Goal: Use online tool/utility: Utilize a website feature to perform a specific function

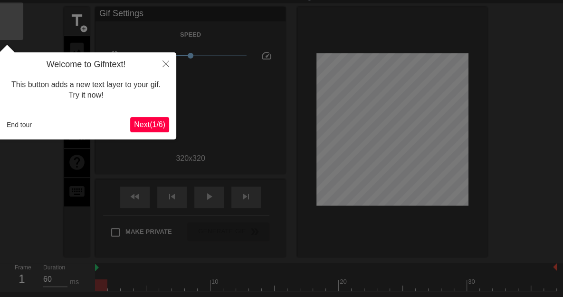
scroll to position [23, 0]
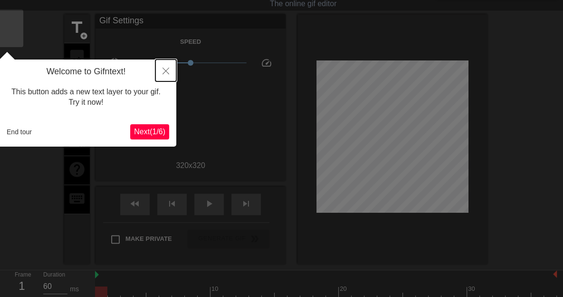
click at [166, 74] on icon "Close" at bounding box center [166, 71] width 7 height 7
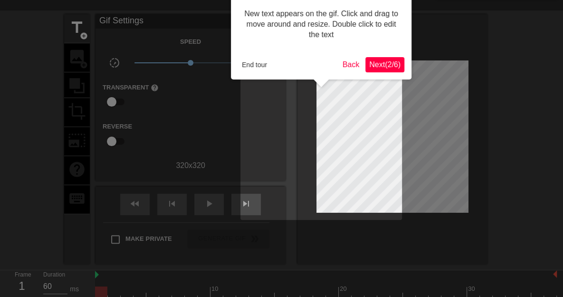
scroll to position [0, 0]
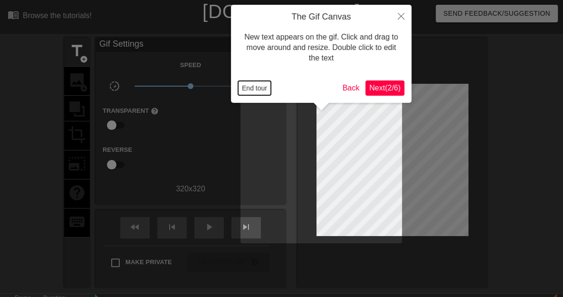
click at [248, 88] on button "End tour" at bounding box center [254, 88] width 33 height 14
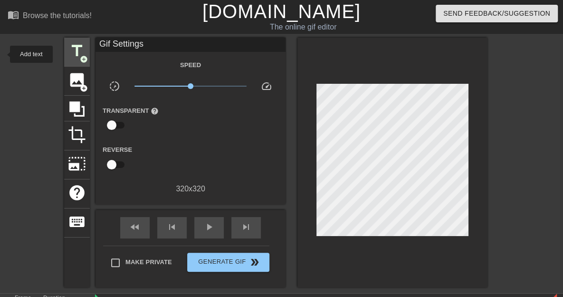
click at [68, 55] on span "title" at bounding box center [77, 51] width 18 height 18
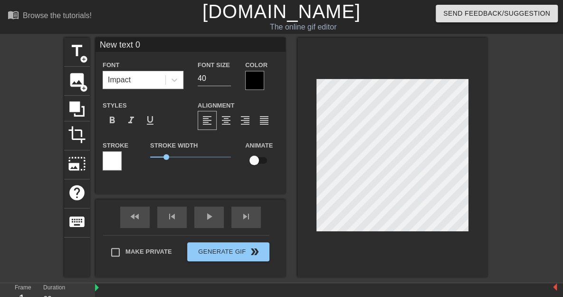
scroll to position [84, 0]
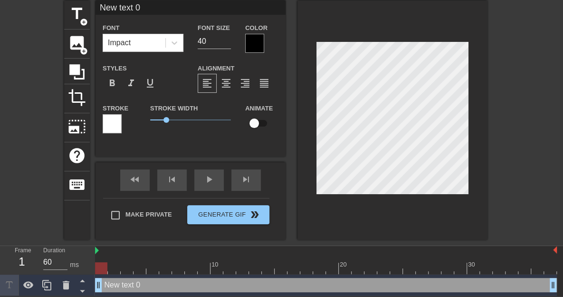
drag, startPoint x: 96, startPoint y: 251, endPoint x: 81, endPoint y: 248, distance: 15.0
click at [81, 248] on div "Frame 1 Duration 60 ms 10 20 30 New text 0 drag_handle drag_handle" at bounding box center [281, 271] width 563 height 50
drag, startPoint x: 553, startPoint y: 286, endPoint x: 570, endPoint y: 290, distance: 17.1
click at [563, 290] on html "menu_book Browse the tutorials! [DOMAIN_NAME] The online gif editor Send Feedba…" at bounding box center [281, 129] width 563 height 333
drag, startPoint x: 545, startPoint y: 268, endPoint x: 59, endPoint y: 238, distance: 486.3
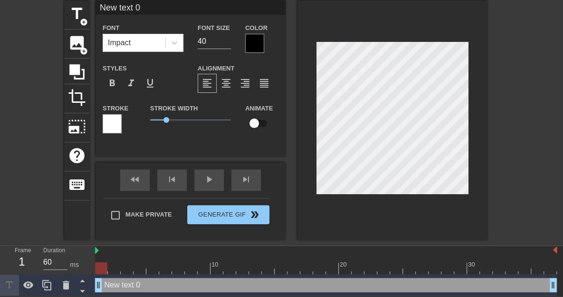
click at [59, 238] on div "menu_book Browse the tutorials! [DOMAIN_NAME] The online gif editor Send Feedba…" at bounding box center [281, 129] width 563 height 333
type input "80"
type input "New text0"
type textarea "New text0"
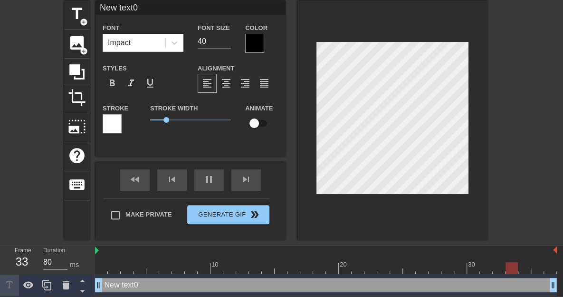
type input "New tex0"
type textarea "New tex0"
type input "20"
type input "New te0"
type textarea "New te0"
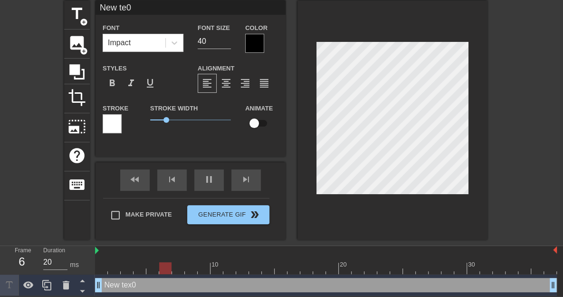
type input "New t0"
type textarea "New0"
type input "Ne0"
type textarea "Ne0"
type input "40"
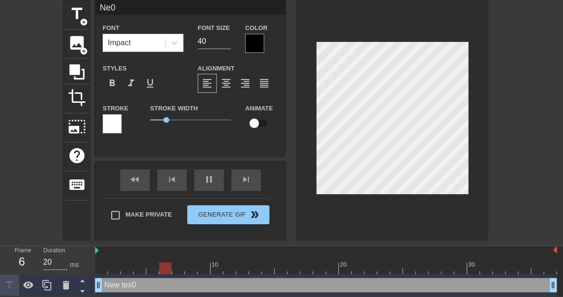
type input "N0"
type textarea "N0"
type input "0"
type textarea "0"
type input "80"
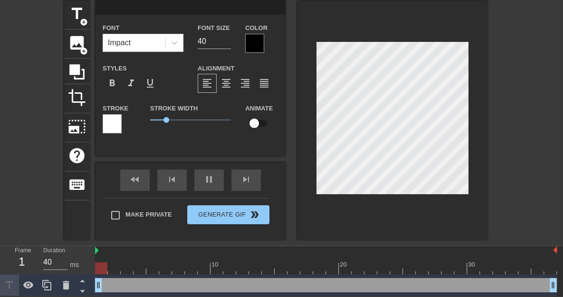
type input "20"
type input "g"
type textarea "g"
type input "40"
type textarea "go"
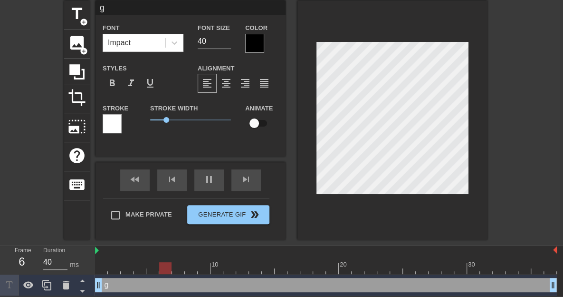
type input "go"
type input "20"
type input "goo"
type textarea "goo"
type input "60"
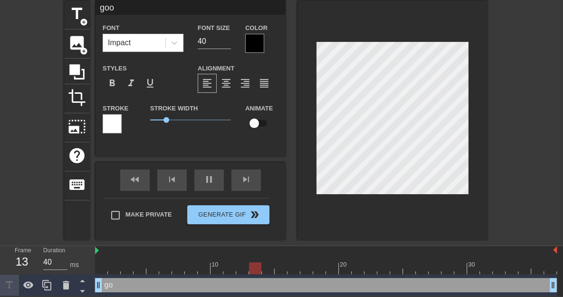
type input "goof"
type textarea "goof"
type input "80"
type input "goo"
type textarea "goo"
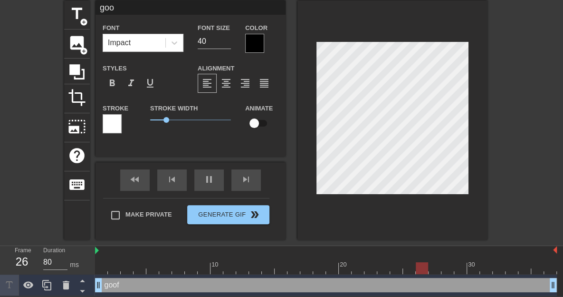
type input "good"
type textarea "good"
type input "good"
type textarea "good"
type input "good m"
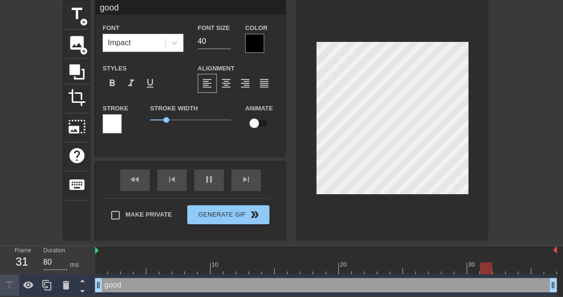
type textarea "good m"
type input "60"
type textarea "good mo"
type input "good mor"
type textarea "good mor"
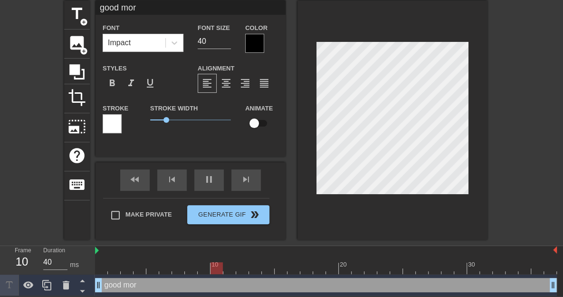
type input "20"
type input "good mo"
type textarea "good mo"
type input "40"
type input "good m"
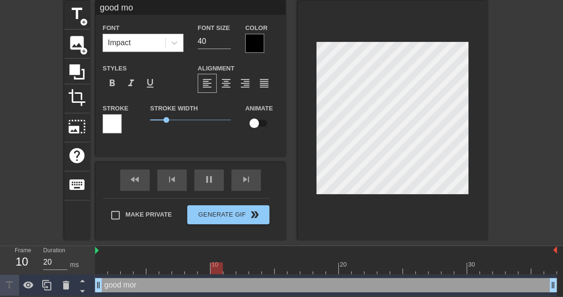
type textarea "good m"
type input "60"
type input "good"
type textarea "good"
type input "good"
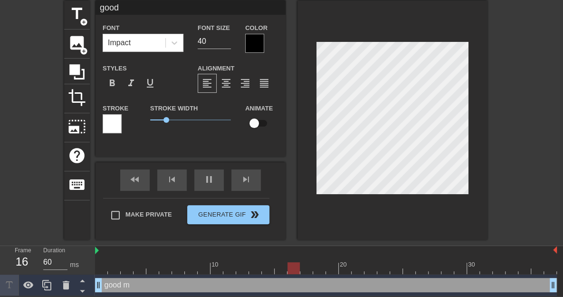
type textarea "good"
type input "80"
type input "goo"
type textarea "goo"
type input "go"
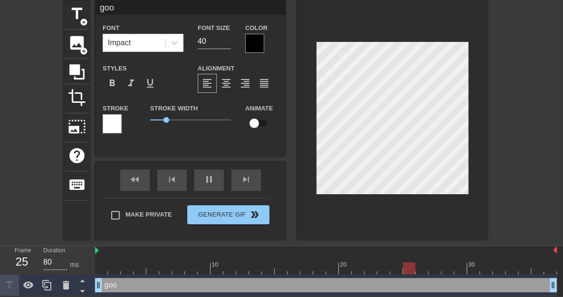
type textarea "go"
type input "g"
type textarea "g"
type input "40"
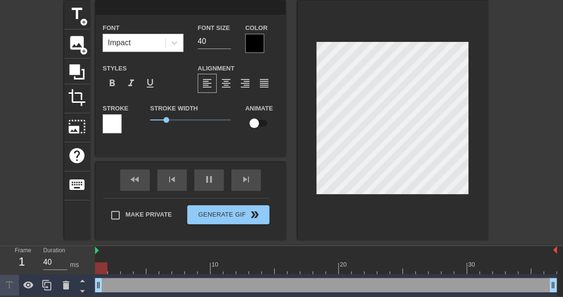
type input "G"
type textarea "G"
type input "60"
type input "Go"
type textarea "Go"
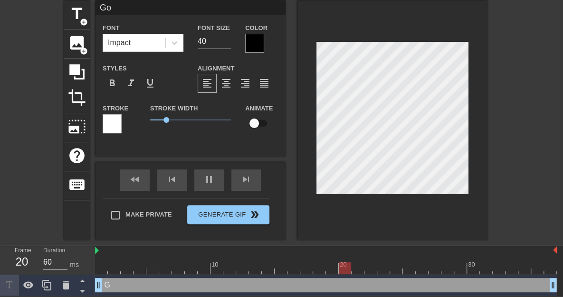
type input "80"
type input "Goo"
type textarea "Goo"
type input "Good"
type textarea "Good"
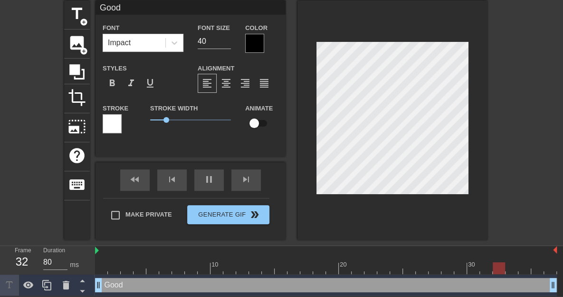
type input "60"
type input "Good"
type textarea "Good"
type input "20"
type input "Good M"
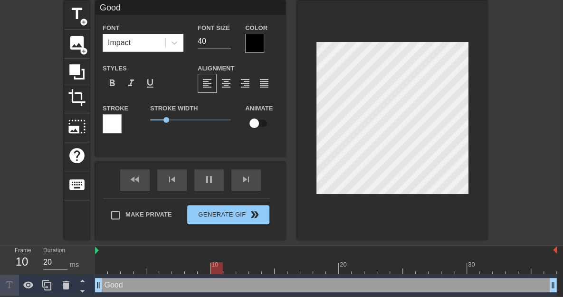
type textarea "Good M"
type input "80"
type input "Good Mo"
type textarea "Good Mo"
type input "Good Mor"
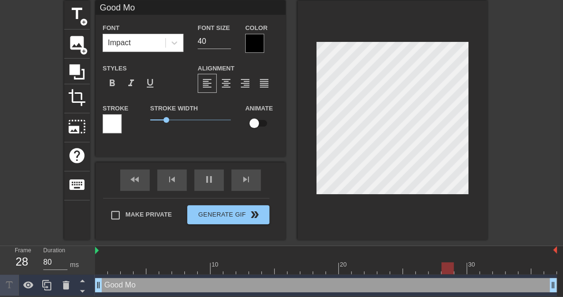
type textarea "Good Mor"
type input "Good Morn"
type textarea "Good Morn"
type input "60"
type input "Good Morni"
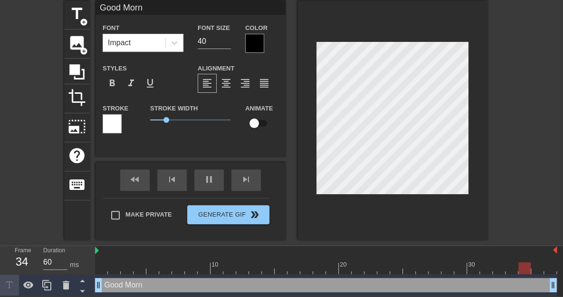
type textarea "Good Morni"
type input "Good Mornin"
type textarea "Good Mornin"
type input "40"
type input "Good Morning"
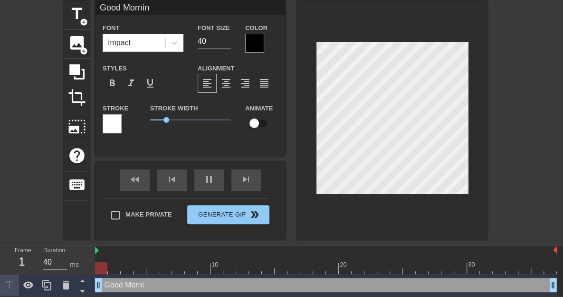
type textarea "Good Morning"
type input "40"
type input "Good Morning"
type textarea "Good Morning"
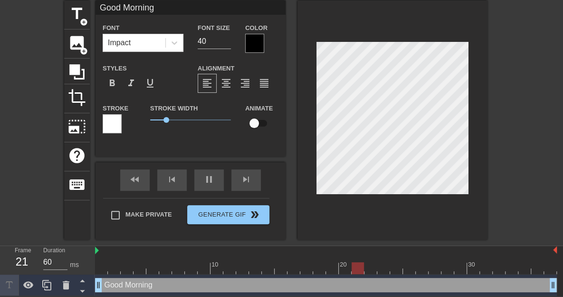
type input "80"
type input "Good Morning"
type textarea "Good Morning"
type input "60"
type textarea "Good Morning"
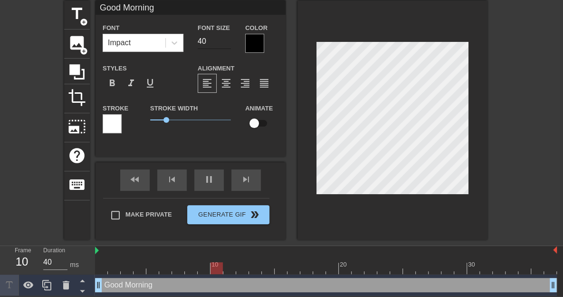
click at [198, 34] on input "40" at bounding box center [214, 41] width 33 height 15
type input "80"
type input "35"
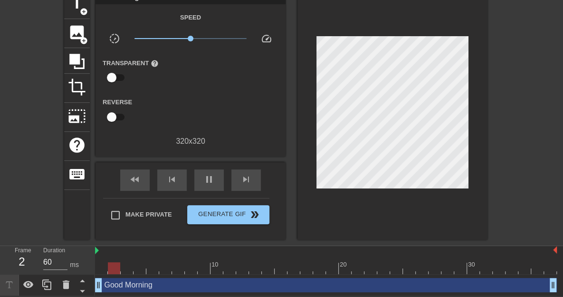
click at [0, 0] on div at bounding box center [0, 0] width 0 height 0
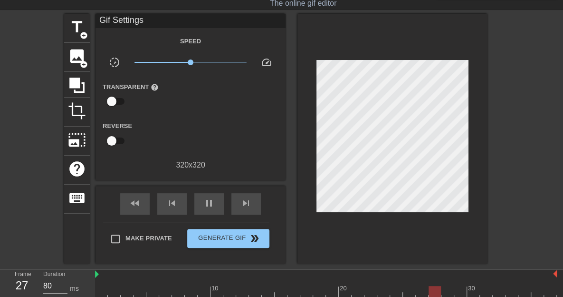
scroll to position [23, 0]
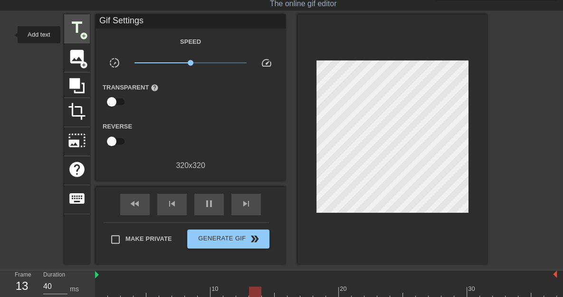
click at [80, 35] on span "add_circle" at bounding box center [84, 36] width 8 height 8
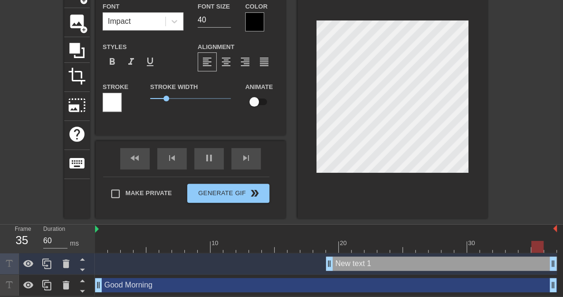
scroll to position [1, 1]
type input "80"
type input "New text"
type textarea "New text"
type input "60"
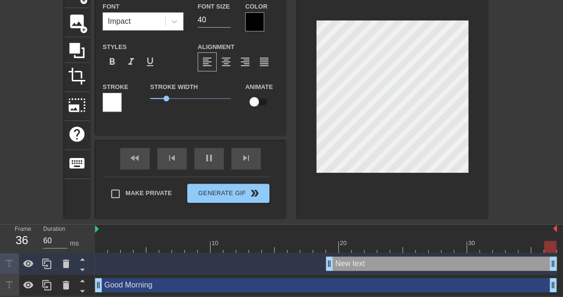
type input "New text"
type textarea "New text"
type input "New tex"
type textarea "New tex"
type input "20"
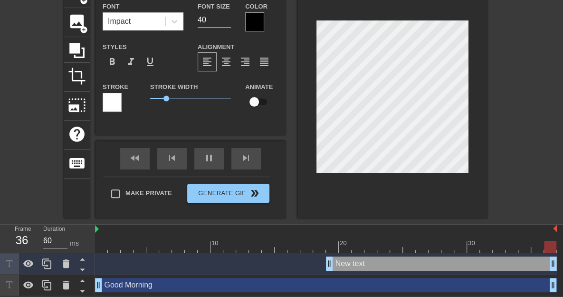
type input "New te"
type textarea "New te"
type input "40"
type input "New t"
type textarea "New t"
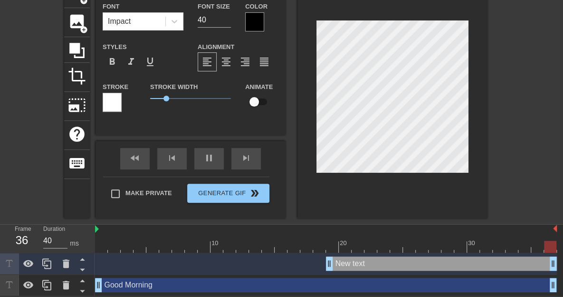
type input "20"
type input "New"
type textarea "New"
type input "New"
type textarea "New"
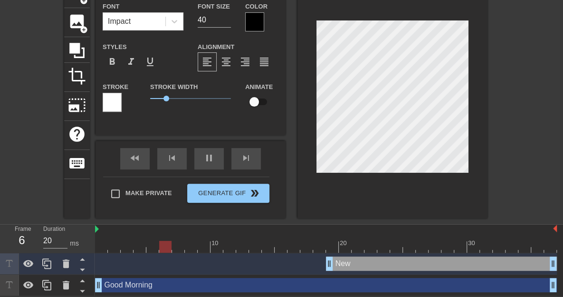
type input "40"
type input "Ne"
type textarea "Ne"
type input "20"
type input "N"
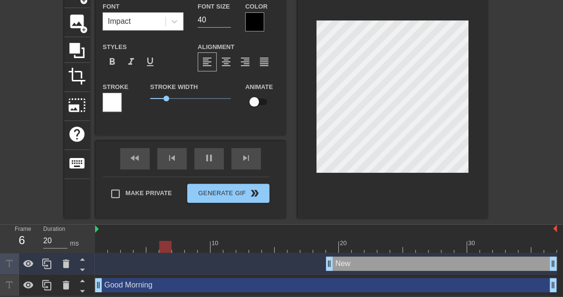
type textarea "N"
type input "80"
type input "a"
type textarea "a"
type input "as"
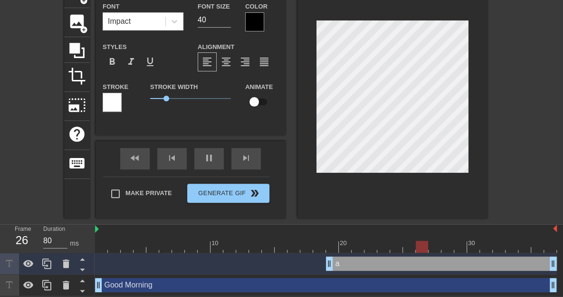
type textarea "as"
type input "ass"
type textarea "ass"
type input "20"
type input "asst"
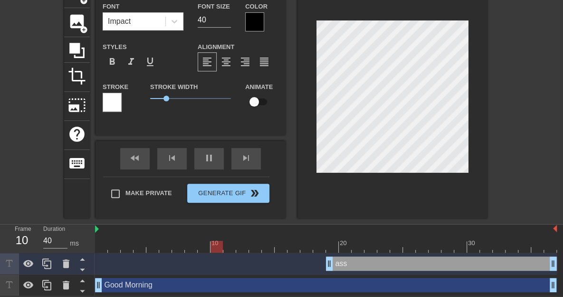
type textarea "asst"
type input "20"
type input "assti"
type textarea "assti"
type input "60"
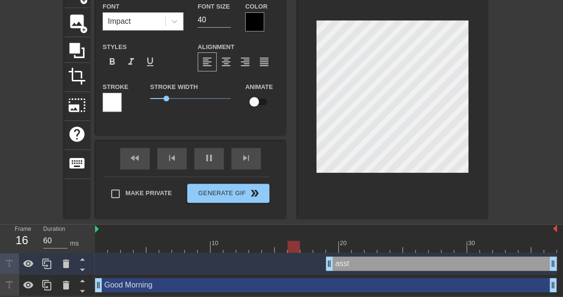
type input "asstie"
type textarea "asstie"
type input "80"
type textarea "asstie"
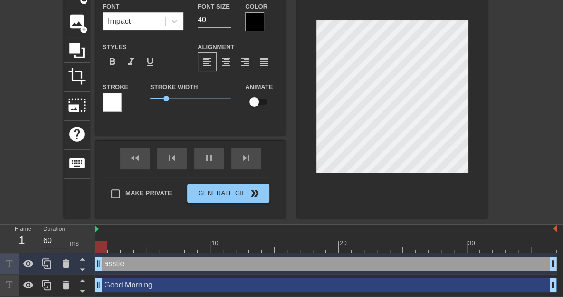
drag, startPoint x: 331, startPoint y: 264, endPoint x: 48, endPoint y: 237, distance: 284.6
click at [48, 237] on div "Frame 1 Duration 60 ms 10 20 30 asstie drag_handle drag_handle Good Morning dra…" at bounding box center [281, 259] width 563 height 71
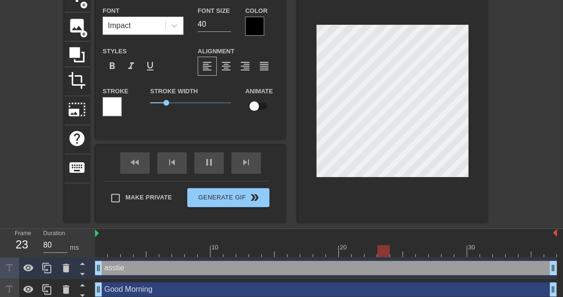
scroll to position [54, 0]
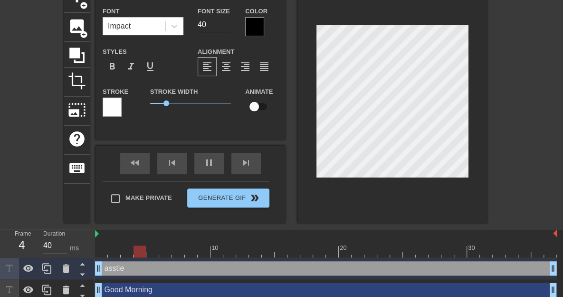
type input "20"
type input "39"
type input "20"
type input "39"
click at [198, 28] on input "39" at bounding box center [214, 24] width 33 height 15
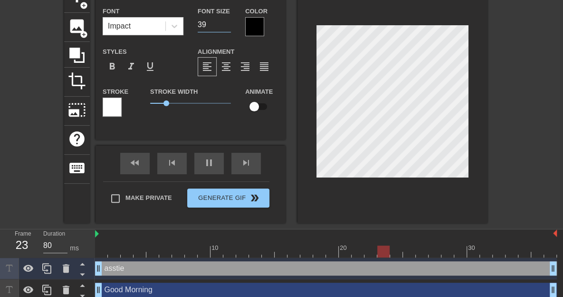
click at [198, 27] on input "39" at bounding box center [214, 24] width 33 height 15
type input "60"
type input "38"
click at [198, 28] on input "38" at bounding box center [214, 24] width 33 height 15
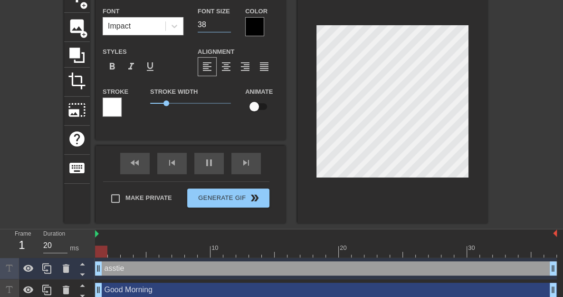
type input "40"
type input "37"
type input "20"
type input "37"
click at [198, 28] on input "37" at bounding box center [214, 24] width 33 height 15
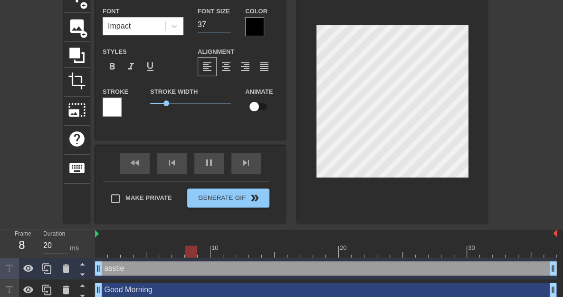
type input "40"
type input "36"
type input "20"
type input "36"
click at [198, 28] on input "36" at bounding box center [214, 24] width 33 height 15
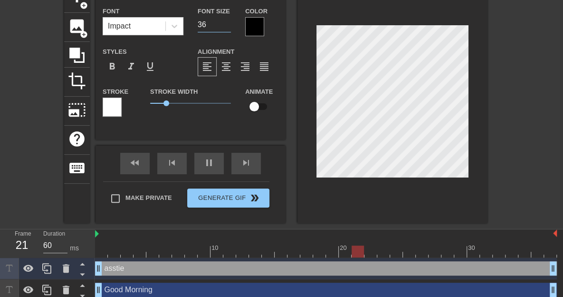
type input "80"
type input "35"
click at [198, 28] on input "35" at bounding box center [214, 24] width 33 height 15
type input "80"
type input "Good Morning"
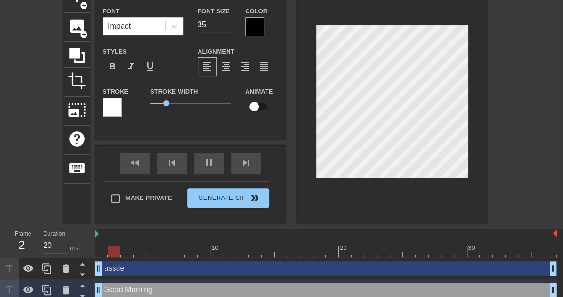
type input "40"
type input "asstie"
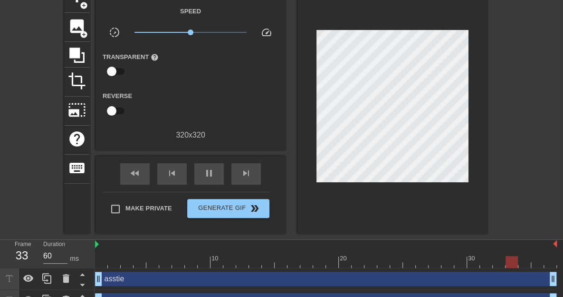
click at [0, 0] on div at bounding box center [0, 0] width 0 height 0
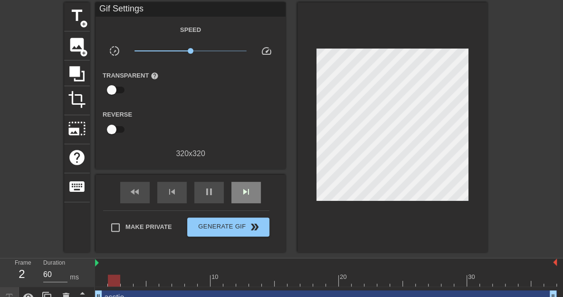
scroll to position [0, 0]
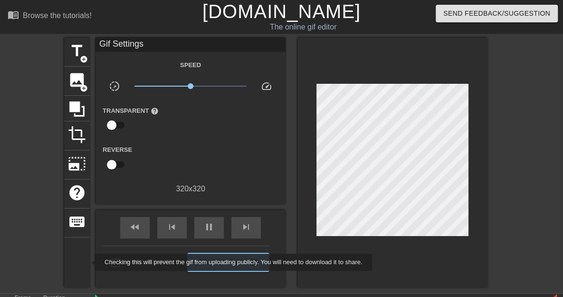
type input "20"
click at [126, 262] on span "Make Private" at bounding box center [149, 262] width 47 height 10
click at [106, 262] on input "Make Private" at bounding box center [116, 262] width 20 height 20
checkbox input "true"
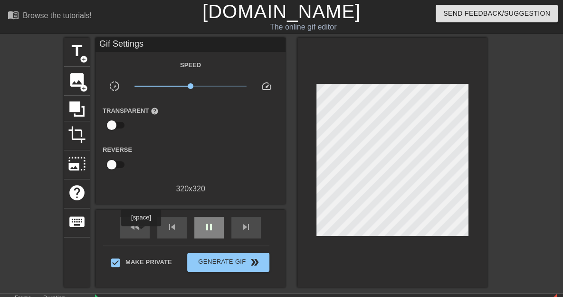
click at [203, 232] on span "pause" at bounding box center [208, 226] width 11 height 11
click at [203, 232] on span "play_arrow" at bounding box center [208, 226] width 11 height 11
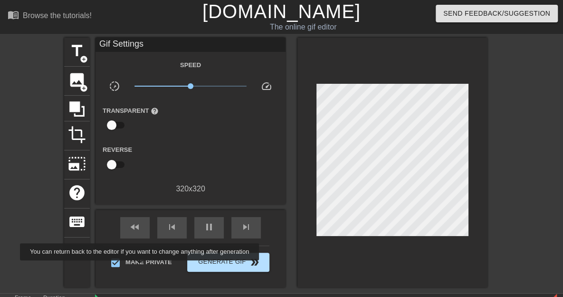
type input "80"
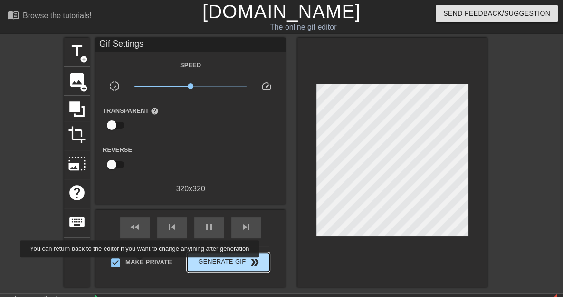
click at [191, 267] on span "Generate Gif double_arrow" at bounding box center [228, 261] width 75 height 11
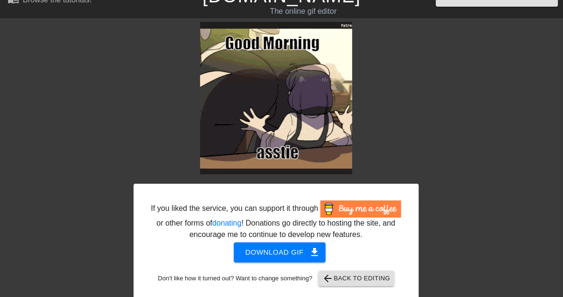
scroll to position [30, 0]
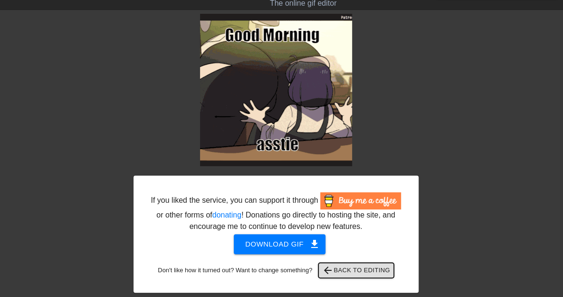
click at [348, 266] on span "arrow_back Back to Editing" at bounding box center [356, 269] width 68 height 11
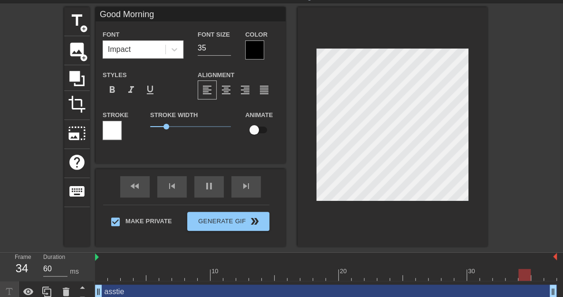
scroll to position [1, 1]
type input "80"
type input "Goo Morning"
type textarea "Goo Morning"
type input "Go Morning"
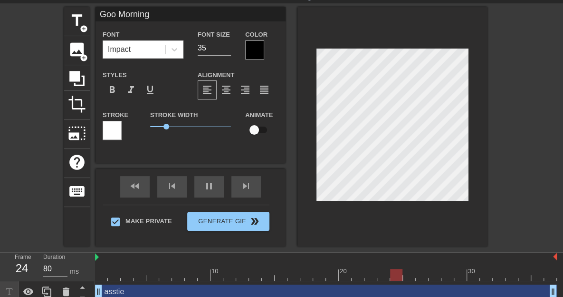
type textarea "Go Morning"
type input "G Morning"
type textarea "G Morning"
type input "Morning"
type textarea "Morning"
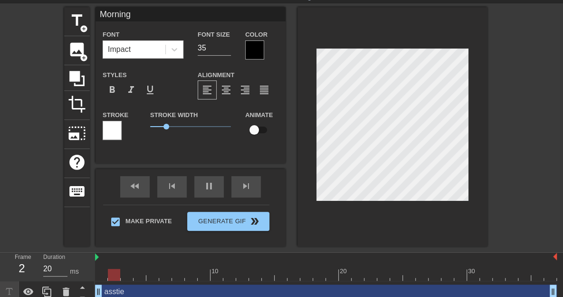
type input "40"
type input "a Morning"
type textarea "a Morning"
type input "40"
type input "as Morning"
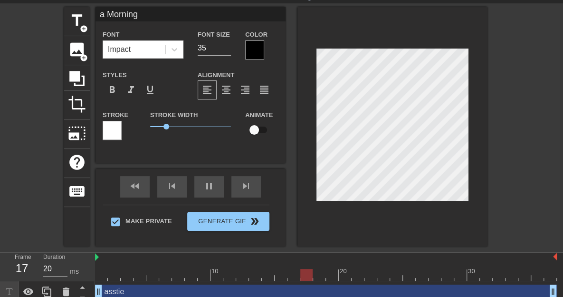
type textarea "as Morning"
type input "60"
type input "ass Morning"
type textarea "ass Morning"
type input "60"
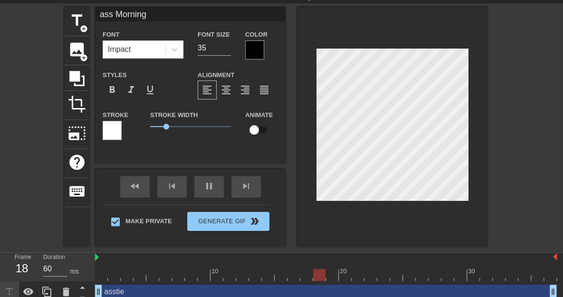
type input "asstie"
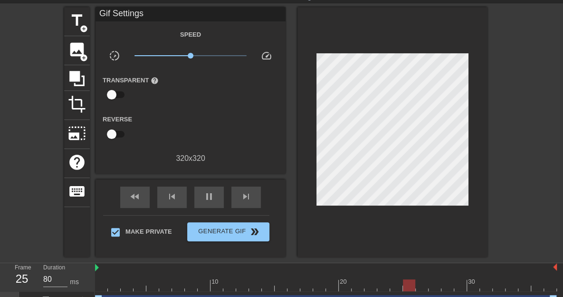
click at [412, 164] on div at bounding box center [393, 132] width 190 height 250
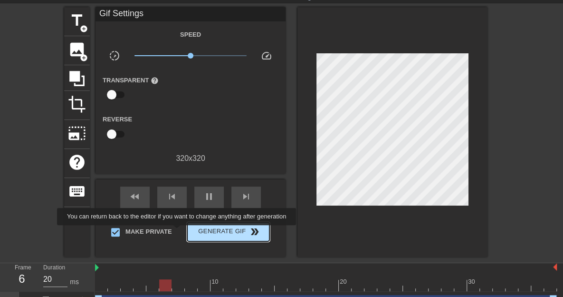
type input "40"
click at [249, 232] on span "double_arrow" at bounding box center [254, 231] width 11 height 11
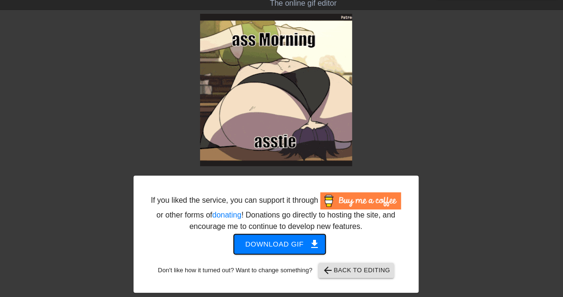
click at [277, 242] on span "Download gif get_app" at bounding box center [279, 244] width 69 height 12
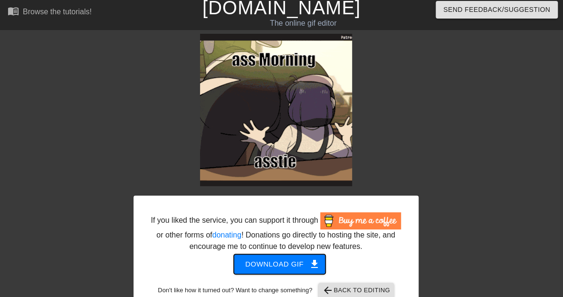
scroll to position [30, 0]
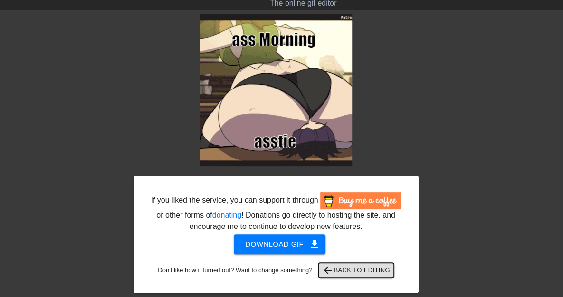
click at [358, 264] on span "arrow_back Back to Editing" at bounding box center [356, 269] width 68 height 11
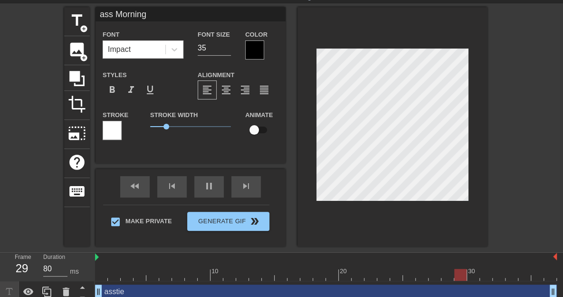
scroll to position [1, 1]
type input "40"
type input "as Morning"
type textarea "as Morning"
type input "20"
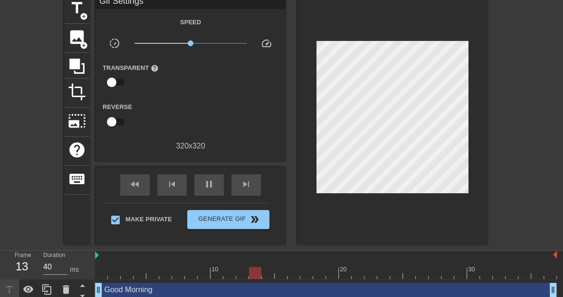
scroll to position [44, 0]
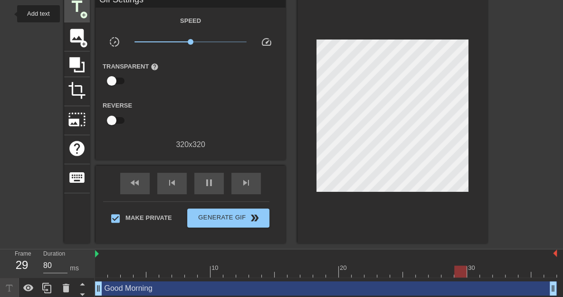
click at [80, 14] on span "add_circle" at bounding box center [84, 15] width 8 height 8
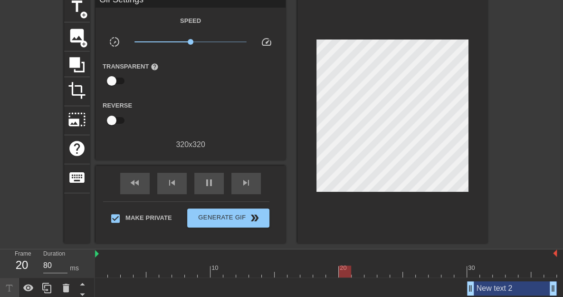
scroll to position [106, 0]
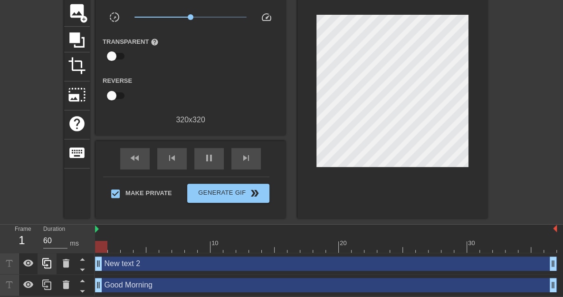
drag, startPoint x: 474, startPoint y: 263, endPoint x: 51, endPoint y: 260, distance: 422.6
click at [51, 260] on div "Frame 1 Duration 60 ms 10 20 30 New text 2 drag_handle drag_handle Good Morning…" at bounding box center [281, 259] width 563 height 71
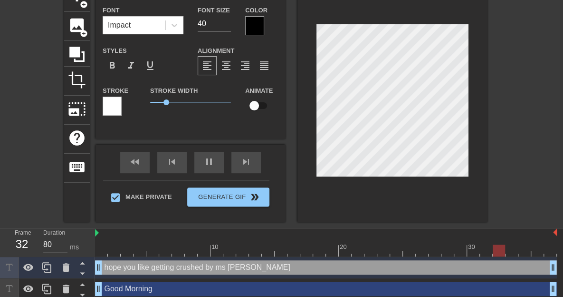
scroll to position [46, 0]
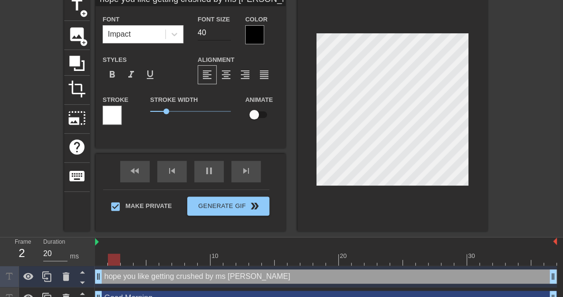
click at [198, 36] on input "40" at bounding box center [214, 32] width 33 height 15
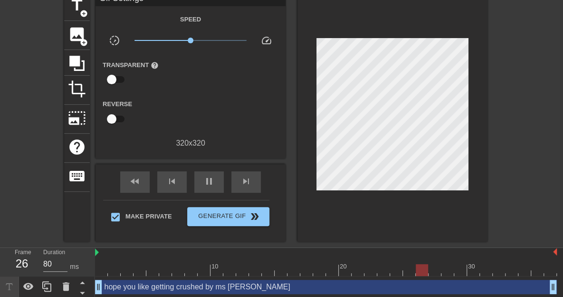
click at [426, 164] on div "title add_circle image add_circle crop photo_size_select_large help keyboard Gi…" at bounding box center [281, 117] width 563 height 250
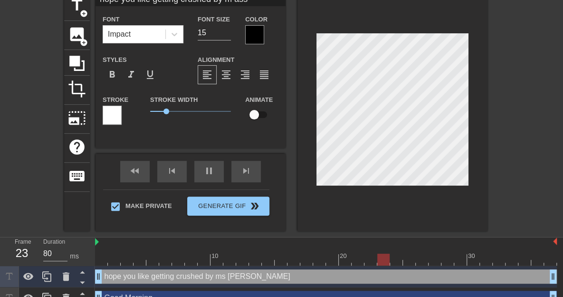
scroll to position [1, 8]
click at [0, 0] on div at bounding box center [0, 0] width 0 height 0
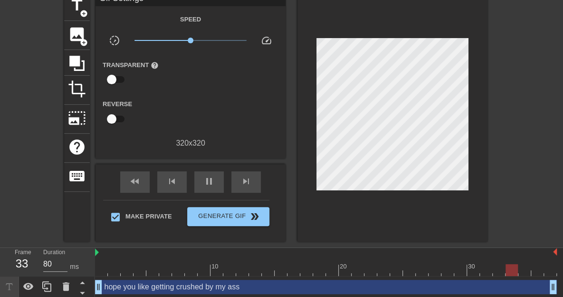
click at [0, 0] on div at bounding box center [0, 0] width 0 height 0
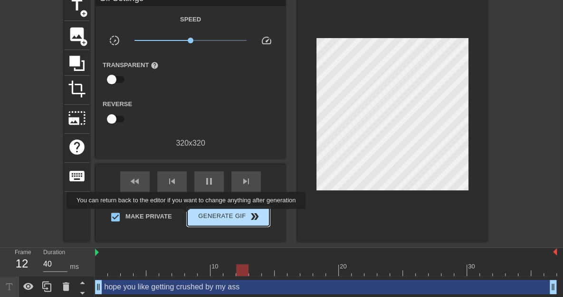
click at [249, 215] on span "double_arrow" at bounding box center [254, 216] width 11 height 11
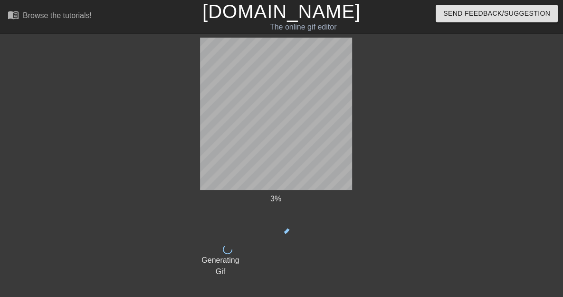
scroll to position [30, 0]
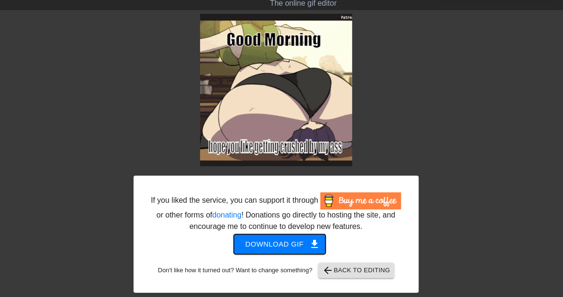
drag, startPoint x: 293, startPoint y: 74, endPoint x: 264, endPoint y: 241, distance: 169.4
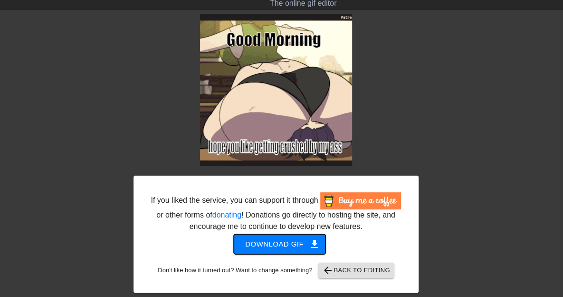
click at [264, 241] on span "Download gif get_app" at bounding box center [279, 244] width 69 height 12
